Goal: Task Accomplishment & Management: Complete application form

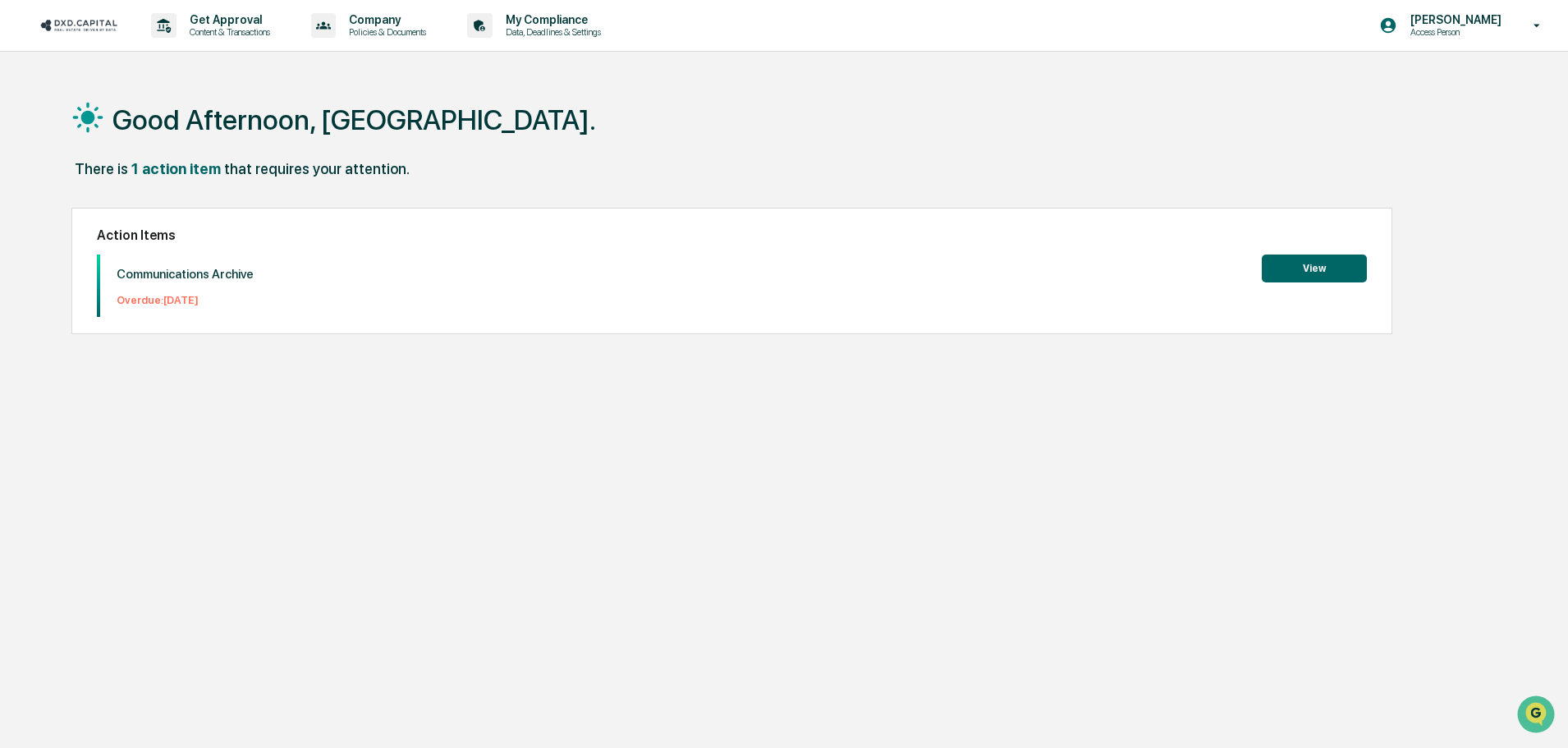
click at [1304, 264] on button "View" at bounding box center [1314, 269] width 105 height 28
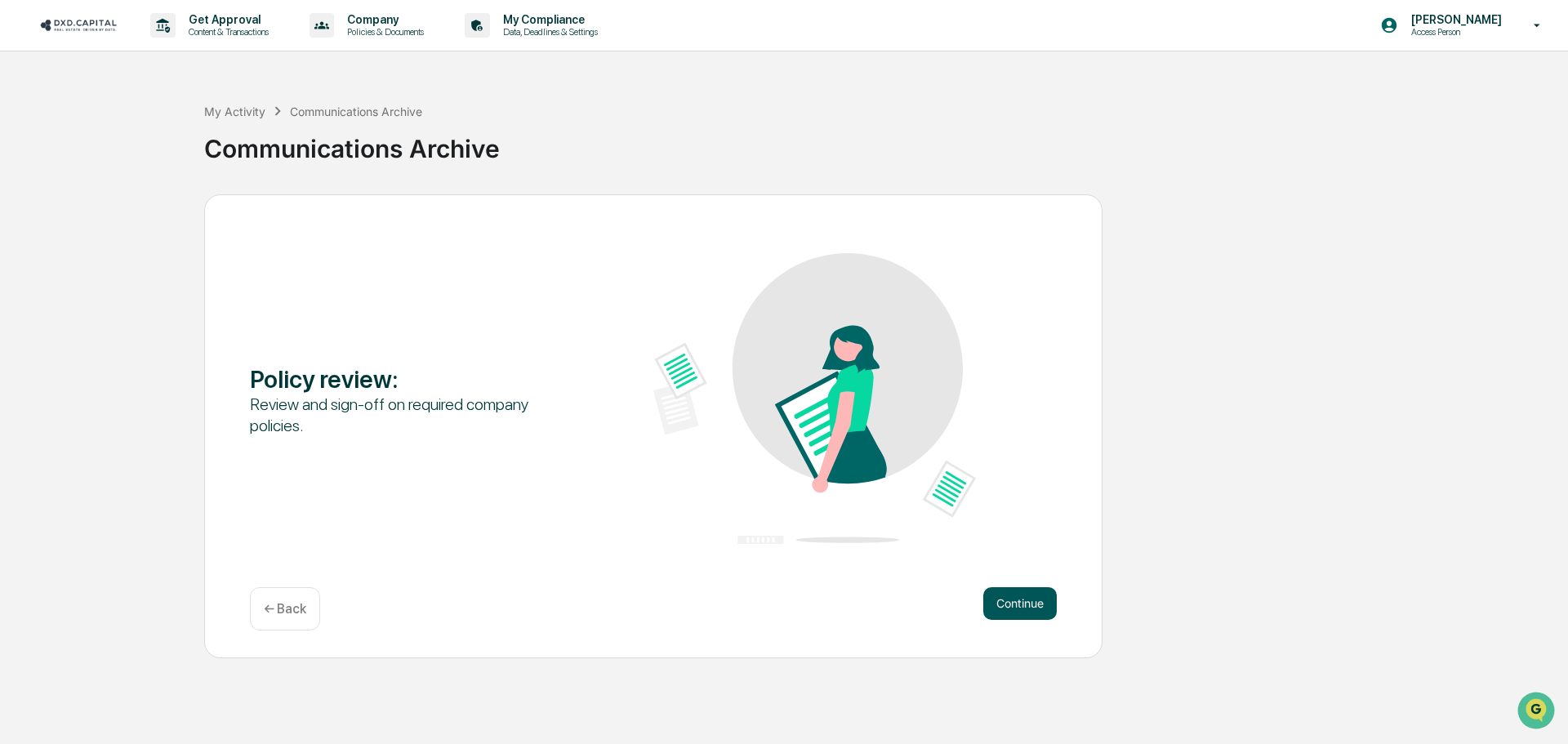
click at [1028, 604] on button "Continue" at bounding box center [1020, 603] width 73 height 33
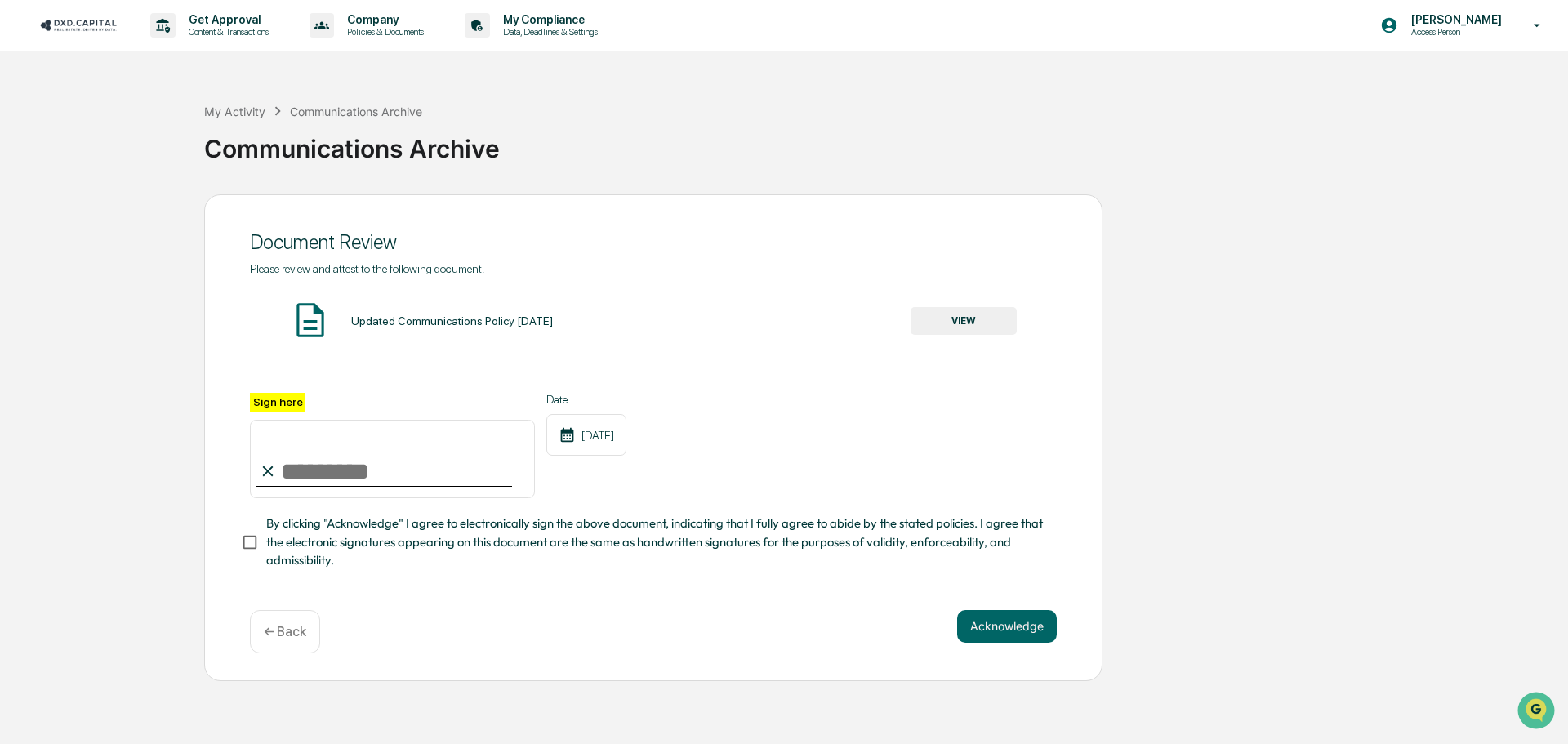
click at [987, 301] on div "Updated Communications Policy [DATE] VIEW" at bounding box center [653, 321] width 807 height 44
click at [973, 322] on button "VIEW" at bounding box center [964, 321] width 106 height 28
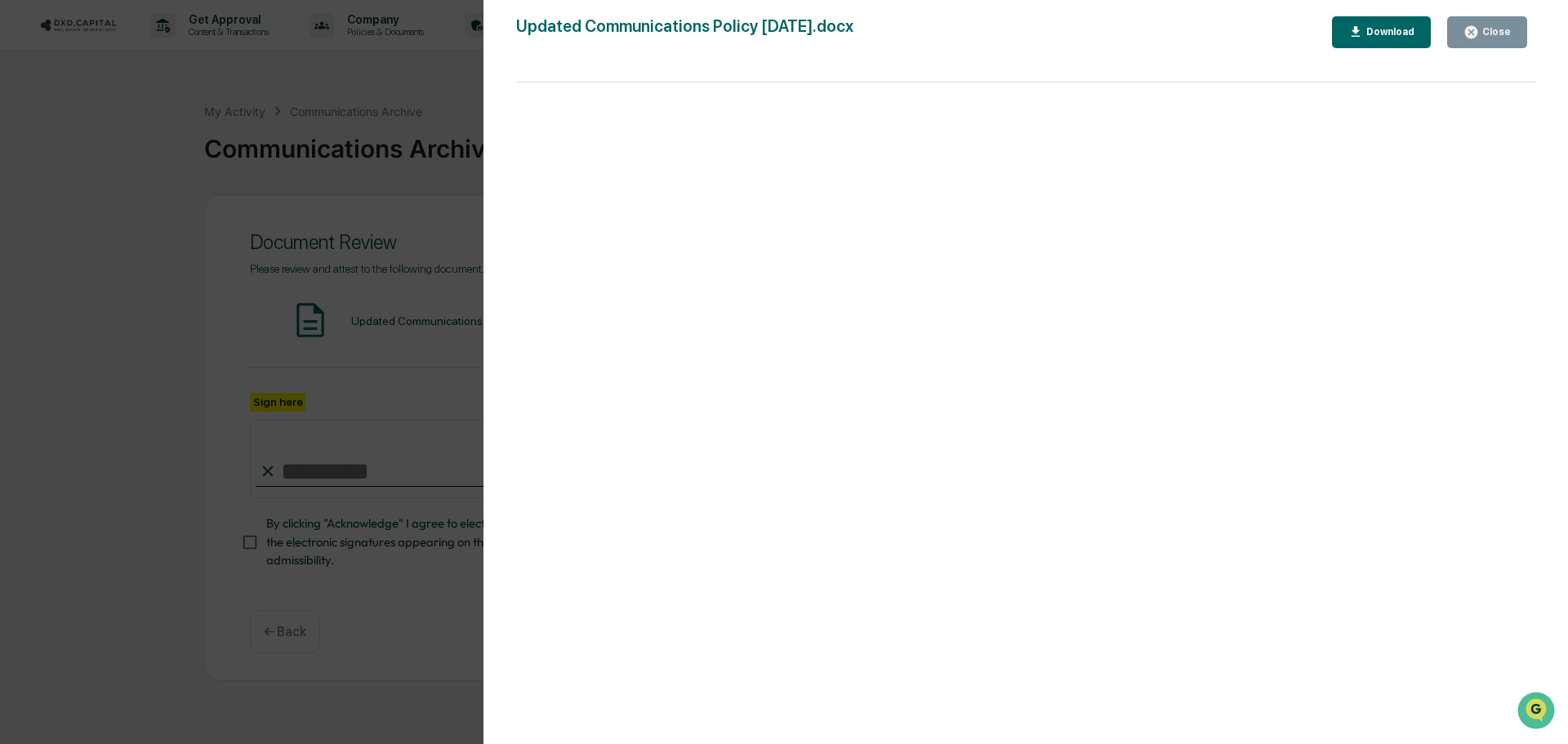
click at [1479, 25] on icon "button" at bounding box center [1471, 32] width 16 height 16
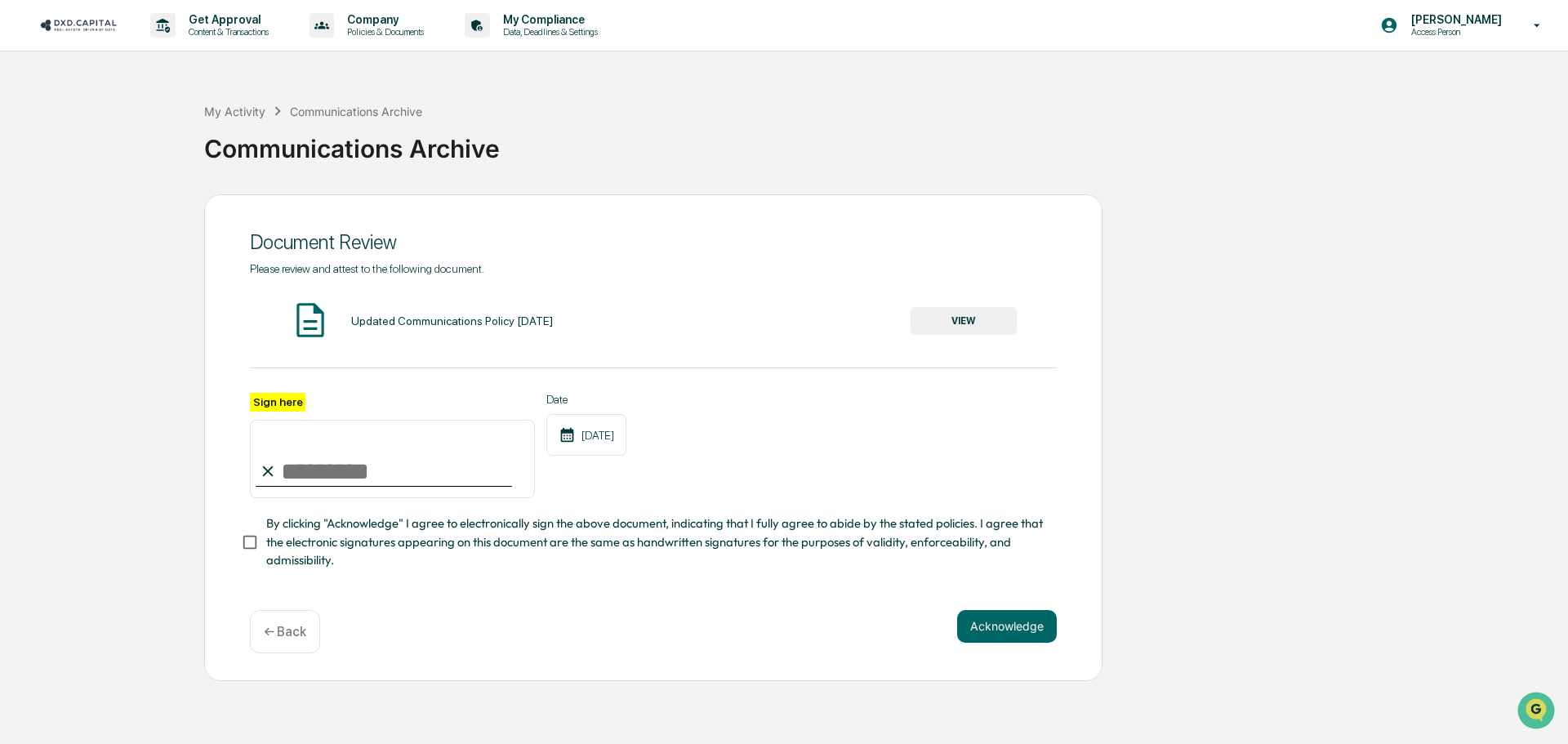
click at [323, 466] on input "Sign here" at bounding box center [392, 459] width 285 height 78
type input "**********"
click at [984, 627] on button "Acknowledge" at bounding box center [1006, 627] width 99 height 33
